Goal: Navigation & Orientation: Find specific page/section

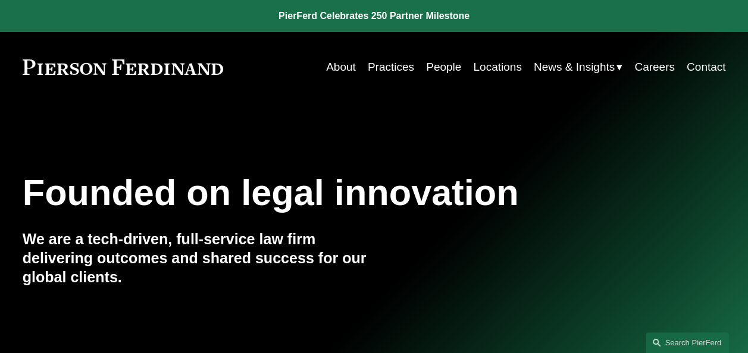
drag, startPoint x: 159, startPoint y: 71, endPoint x: 121, endPoint y: 67, distance: 39.0
click at [121, 67] on link at bounding box center [123, 67] width 201 height 15
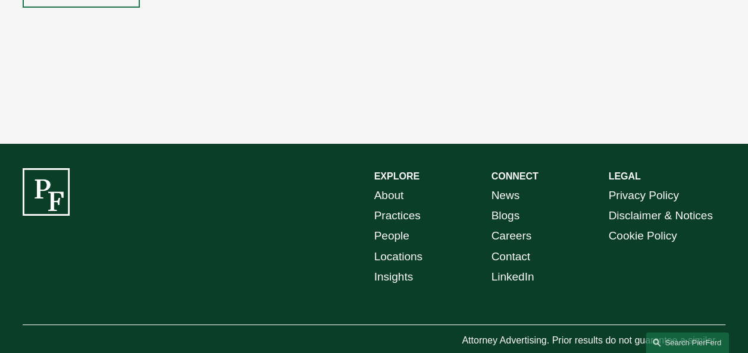
scroll to position [2067, 0]
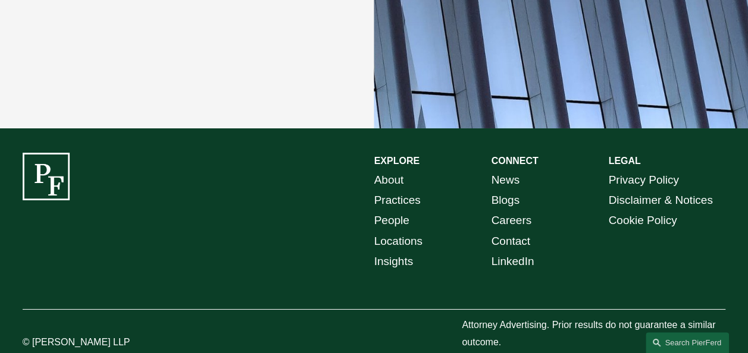
drag, startPoint x: 62, startPoint y: 155, endPoint x: 97, endPoint y: 189, distance: 48.8
click at [97, 189] on div "EXPLORE CONNECT About Practices People Locations Insights News Blogs Careers Co…" at bounding box center [374, 252] width 748 height 199
click at [141, 201] on div "EXPLORE CONNECT About Practices People Locations Insights News Blogs Careers Co…" at bounding box center [374, 252] width 748 height 199
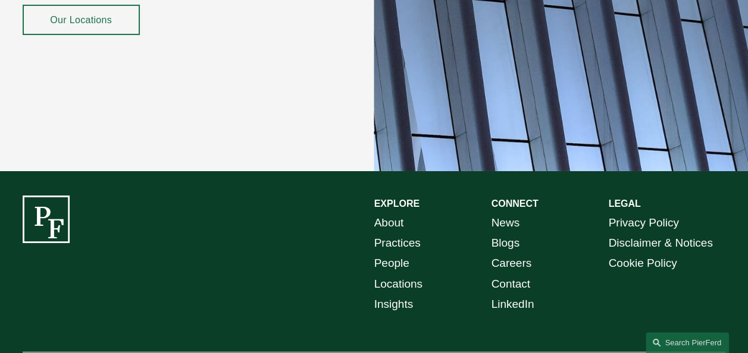
scroll to position [2008, 0]
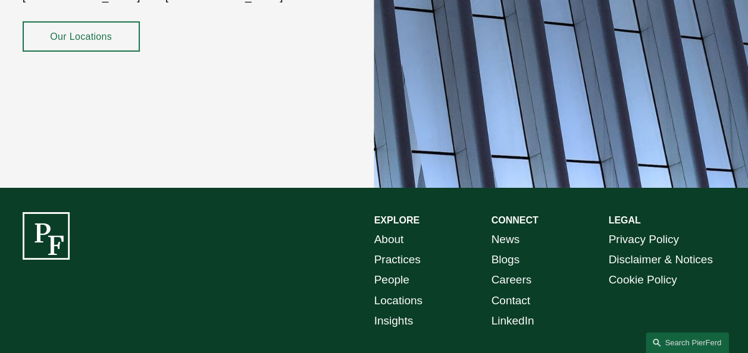
click at [385, 230] on link "About" at bounding box center [389, 240] width 30 height 20
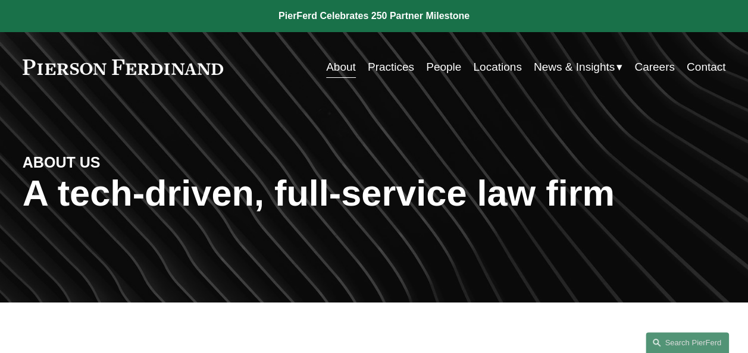
drag, startPoint x: 192, startPoint y: 76, endPoint x: 179, endPoint y: 71, distance: 14.7
drag, startPoint x: 179, startPoint y: 71, endPoint x: 134, endPoint y: 65, distance: 45.0
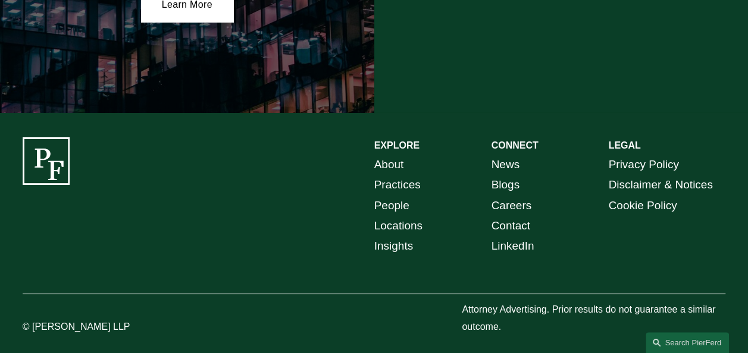
scroll to position [2102, 0]
